Goal: Task Accomplishment & Management: Use online tool/utility

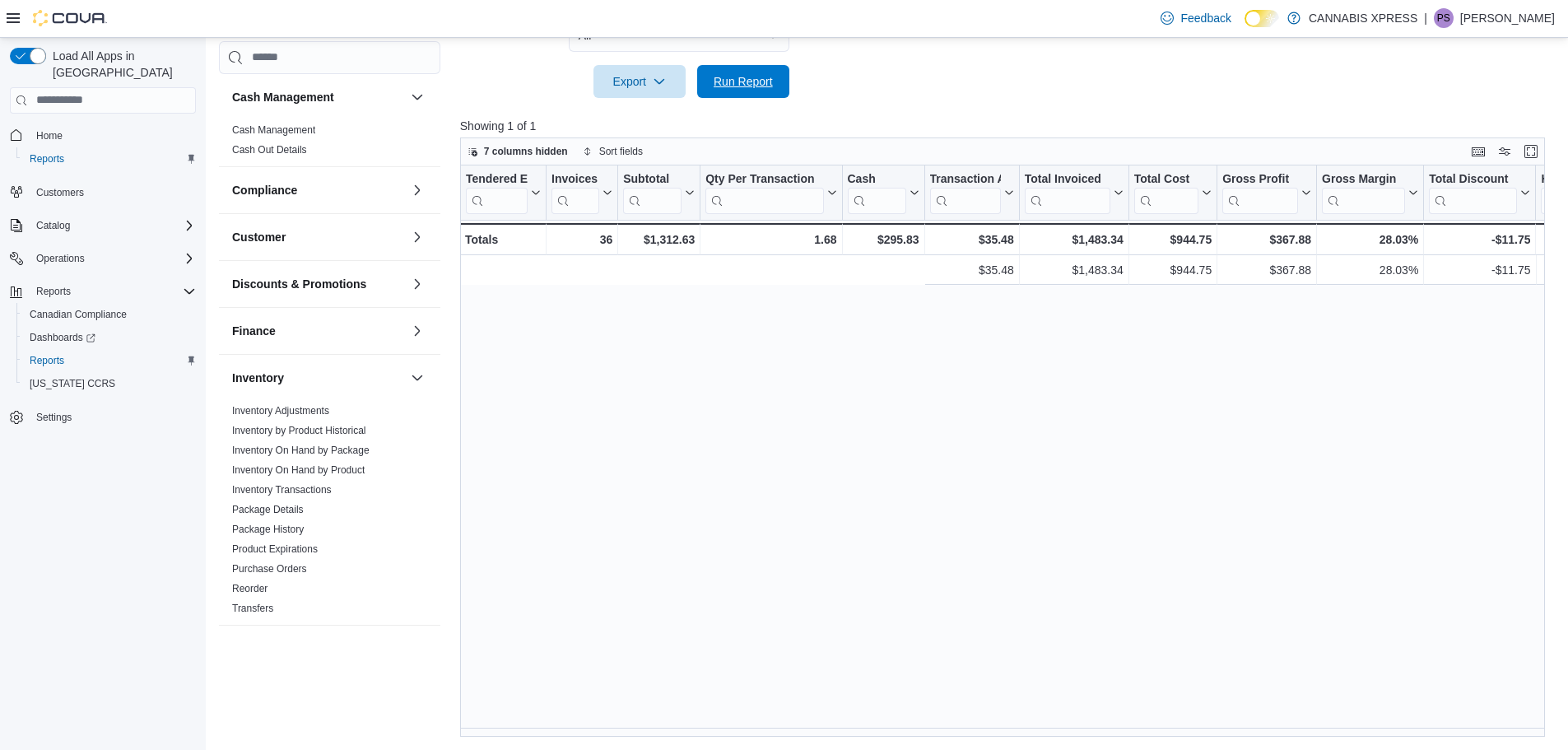
scroll to position [0, 654]
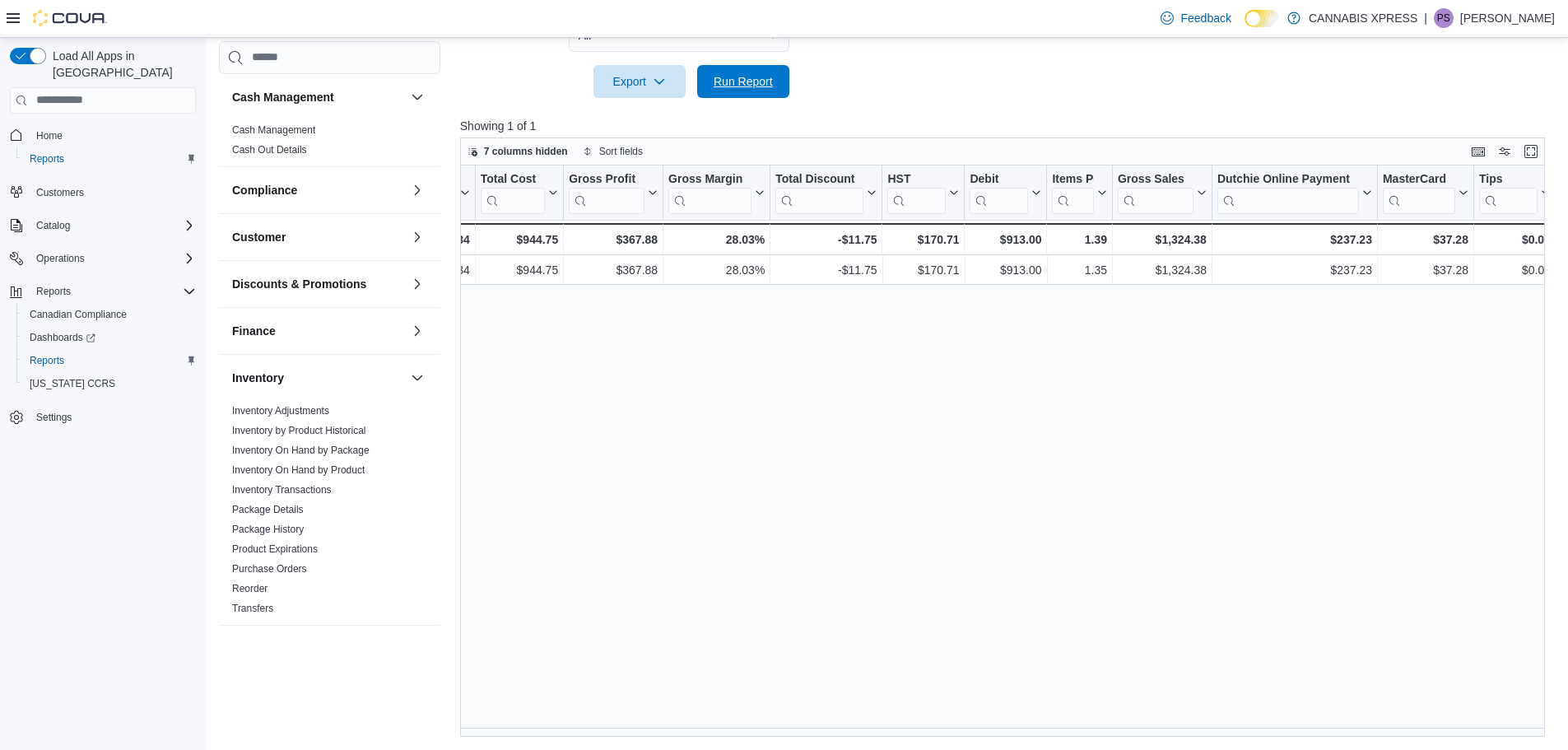
click at [727, 87] on span "Run Report" at bounding box center [744, 81] width 59 height 16
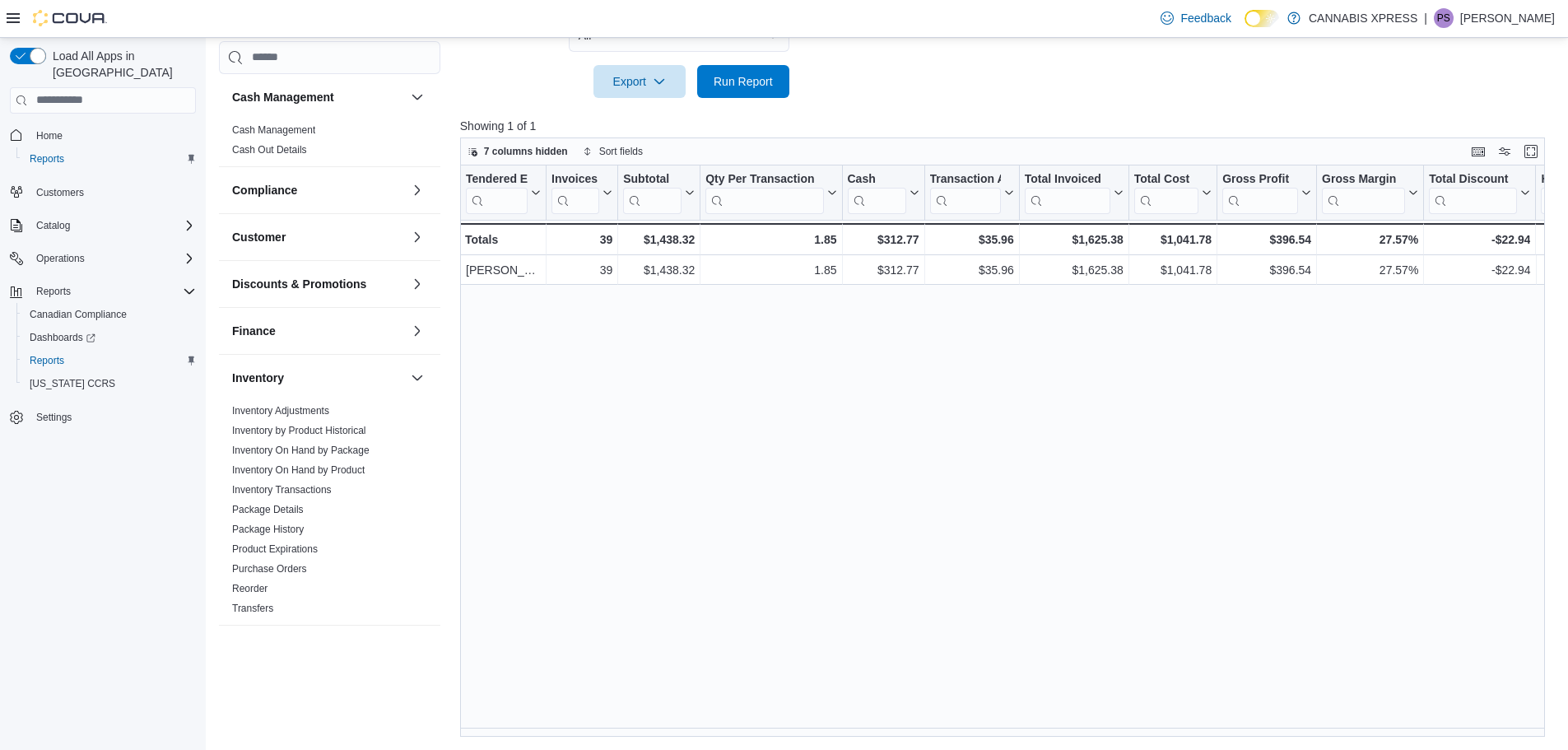
click at [1516, 20] on p "[PERSON_NAME]" at bounding box center [1507, 18] width 94 height 20
click at [1473, 160] on button "Sign Out" at bounding box center [1472, 161] width 151 height 26
